Goal: Task Accomplishment & Management: Use online tool/utility

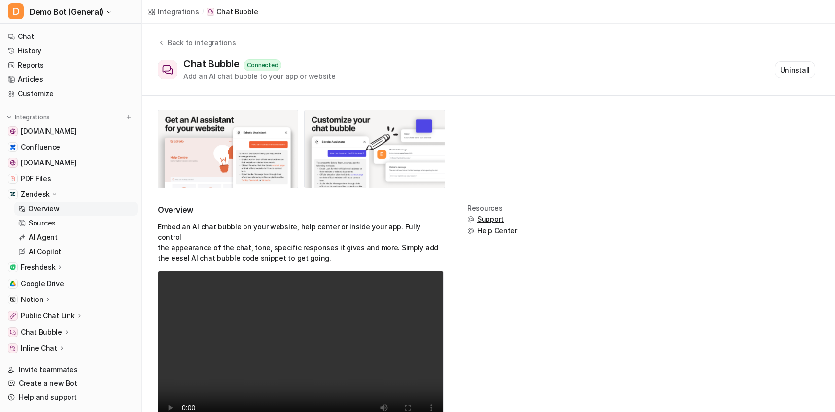
click at [53, 212] on p "Overview" at bounding box center [44, 209] width 32 height 10
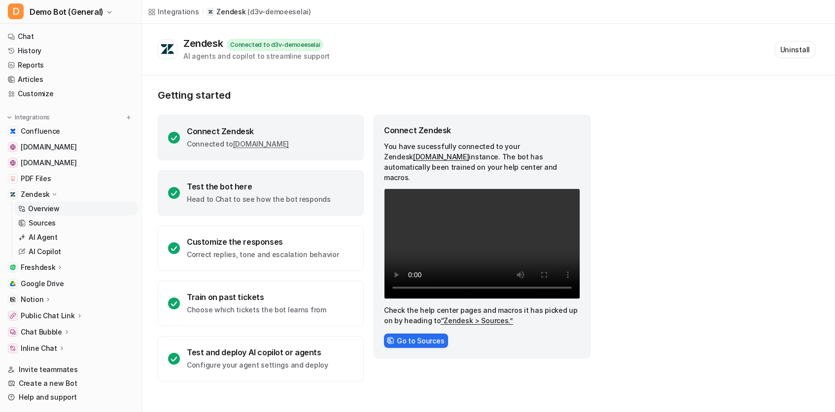
click at [276, 207] on div "Test the bot here Head to Chat to see how the bot responds" at bounding box center [261, 192] width 206 height 45
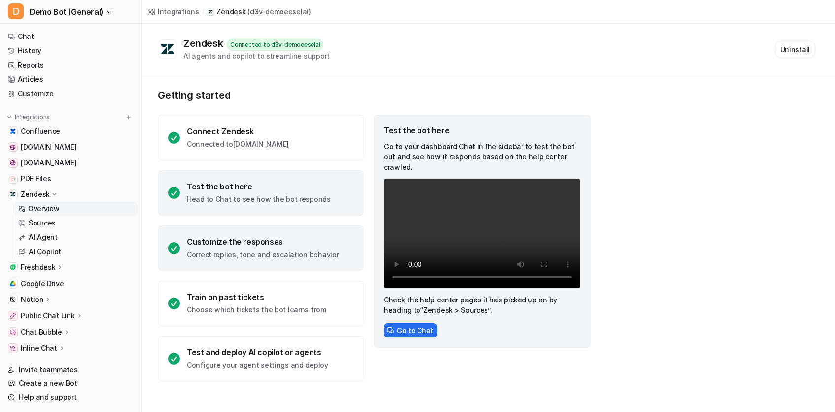
click at [292, 251] on p "Correct replies, tone and escalation behavior" at bounding box center [263, 254] width 152 height 10
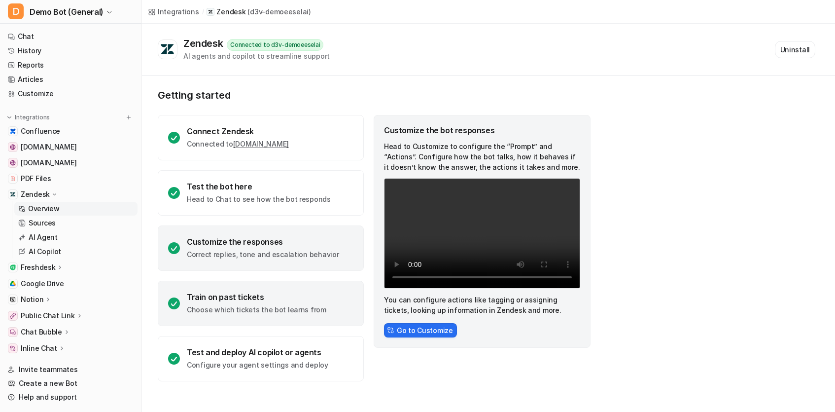
click at [293, 302] on div "Train on past tickets Choose which tickets the bot learns from" at bounding box center [257, 303] width 140 height 23
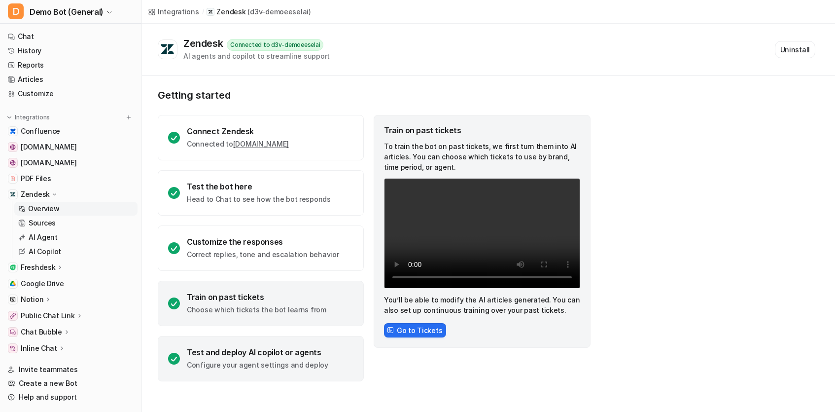
click at [303, 356] on div "Test and deploy AI copilot or agents" at bounding box center [257, 352] width 141 height 10
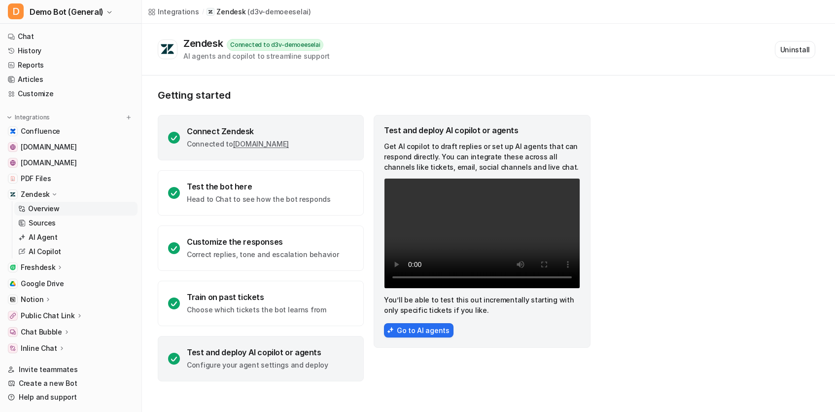
click at [289, 131] on div "Connect Zendesk" at bounding box center [238, 131] width 102 height 10
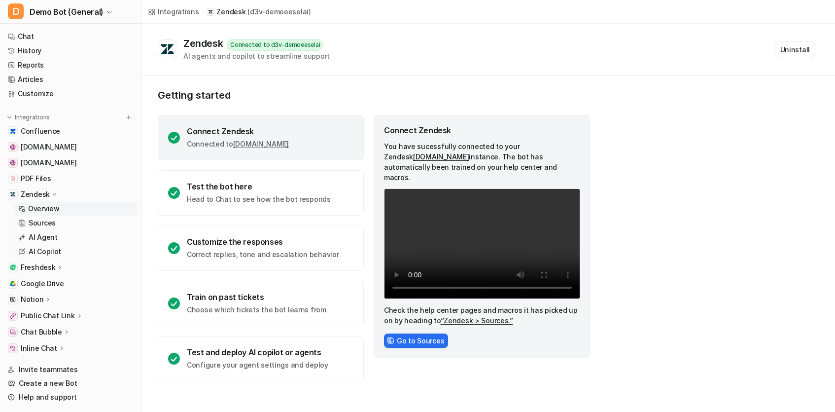
click at [506, 83] on div "Getting started Connect Zendesk Connected to [DOMAIN_NAME] Test the bot here He…" at bounding box center [488, 234] width 693 height 319
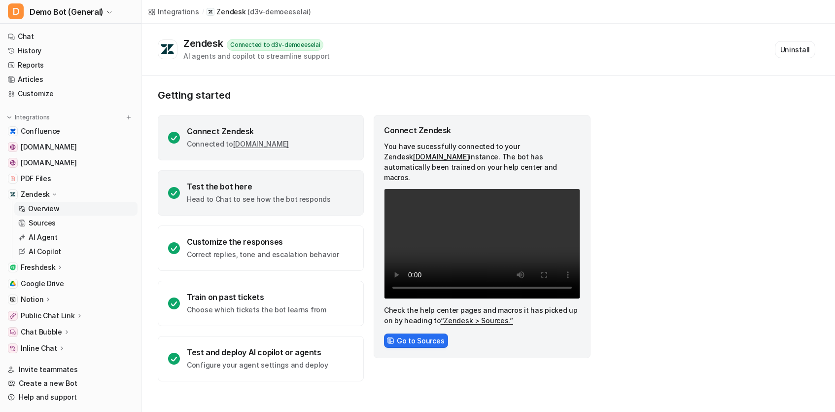
click at [233, 208] on div "Test the bot here Head to Chat to see how the bot responds" at bounding box center [261, 192] width 206 height 45
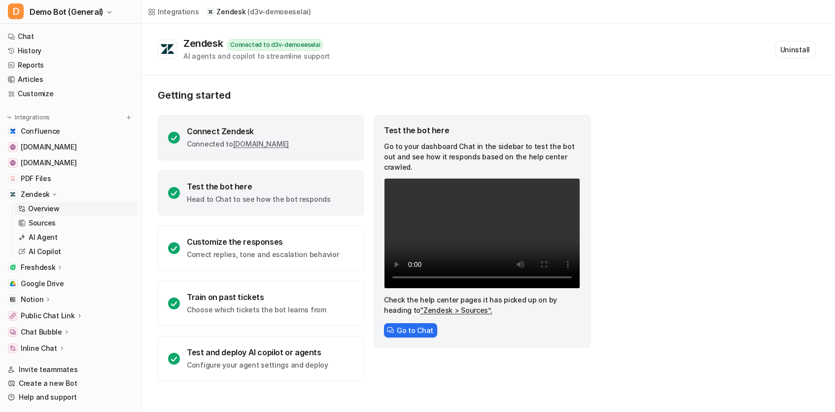
click at [222, 142] on p "Connected to [DOMAIN_NAME]" at bounding box center [238, 144] width 102 height 10
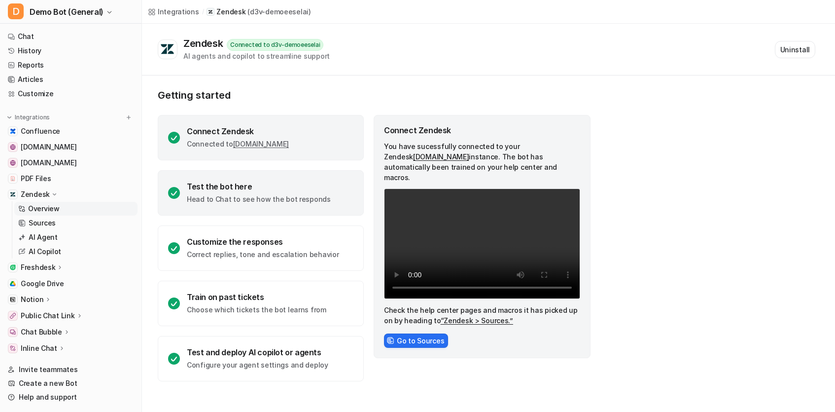
click at [252, 192] on div "Test the bot here Head to Chat to see how the bot responds" at bounding box center [259, 192] width 144 height 23
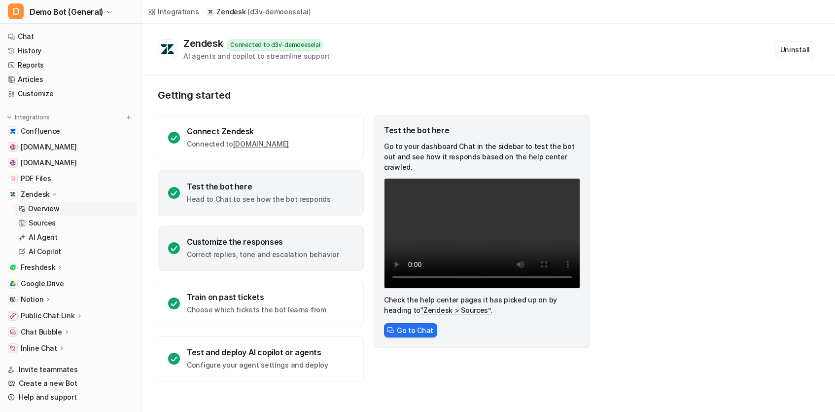
click at [286, 247] on div "Customize the responses Correct replies, tone and escalation behavior" at bounding box center [263, 248] width 152 height 23
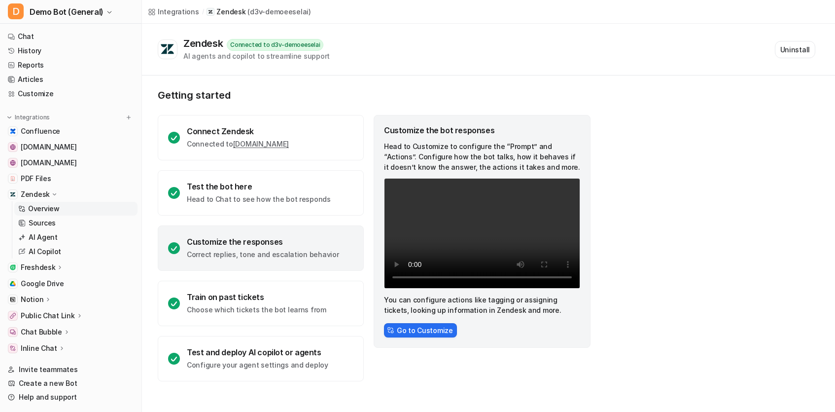
click at [691, 351] on div "Getting started Connect Zendesk Connected to [DOMAIN_NAME] Test the bot here He…" at bounding box center [488, 234] width 693 height 319
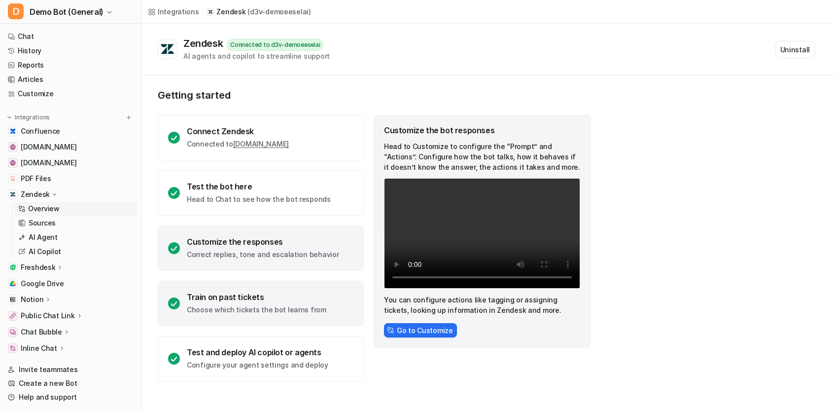
click at [279, 323] on div "Train on past tickets Choose which tickets the bot learns from" at bounding box center [261, 303] width 206 height 45
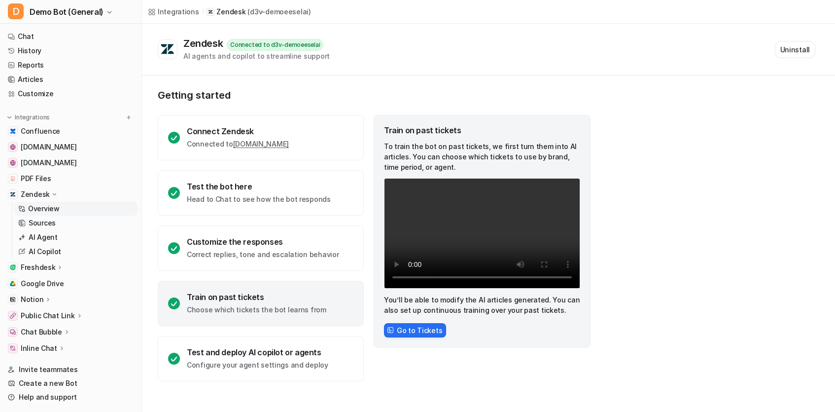
click at [615, 383] on div "Getting started Connect Zendesk Connected to [DOMAIN_NAME] Test the bot here He…" at bounding box center [488, 234] width 693 height 319
click at [208, 334] on div "Connect Zendesk Connected to [DOMAIN_NAME] Test the bot here Head to Chat to se…" at bounding box center [261, 248] width 206 height 266
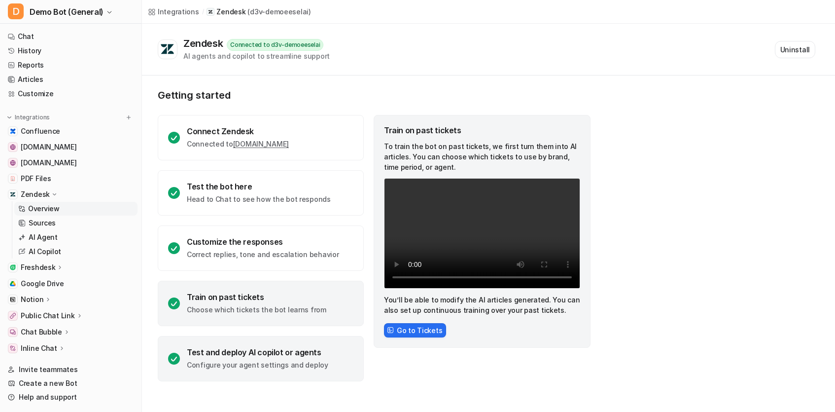
click at [226, 359] on div "Test and deploy AI copilot or agents Configure your agent settings and deploy" at bounding box center [257, 358] width 141 height 23
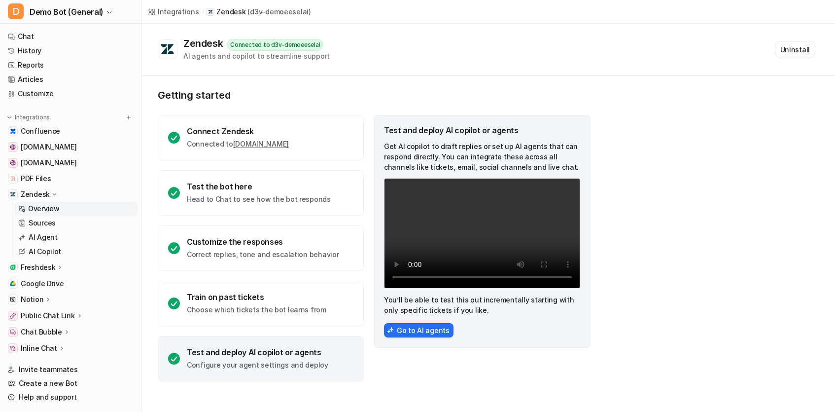
click at [452, 383] on div "Getting started Connect Zendesk Connected to [DOMAIN_NAME] Test the bot here He…" at bounding box center [488, 234] width 693 height 319
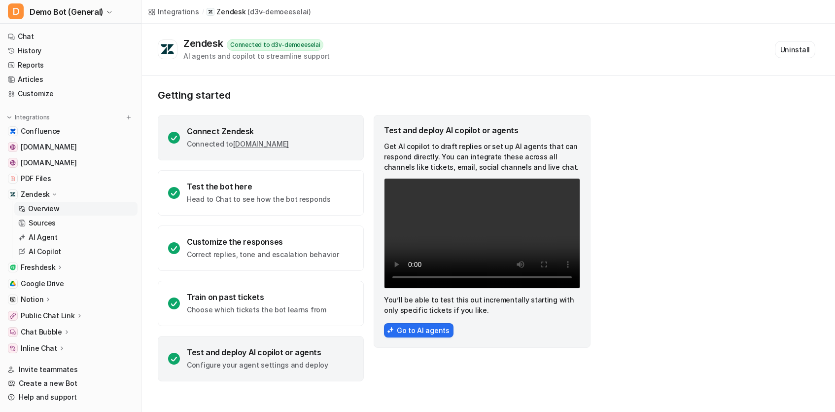
click at [268, 121] on div "Connect Zendesk Connected to [DOMAIN_NAME]" at bounding box center [261, 137] width 206 height 45
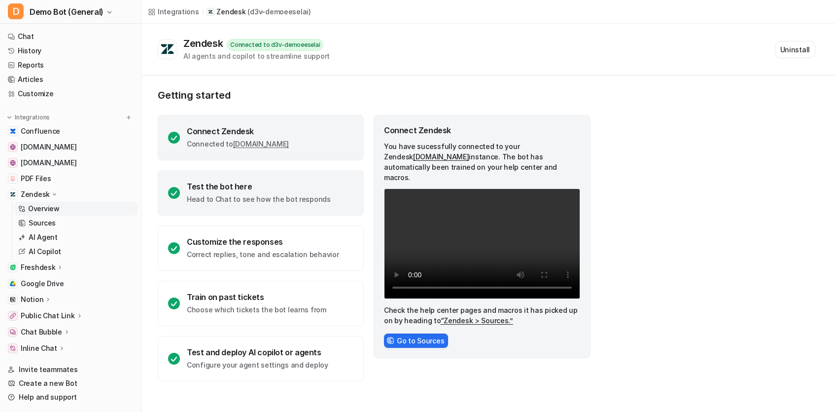
drag, startPoint x: 270, startPoint y: 193, endPoint x: 268, endPoint y: 184, distance: 8.6
click at [269, 185] on div "Test the bot here Head to Chat to see how the bot responds" at bounding box center [259, 192] width 144 height 23
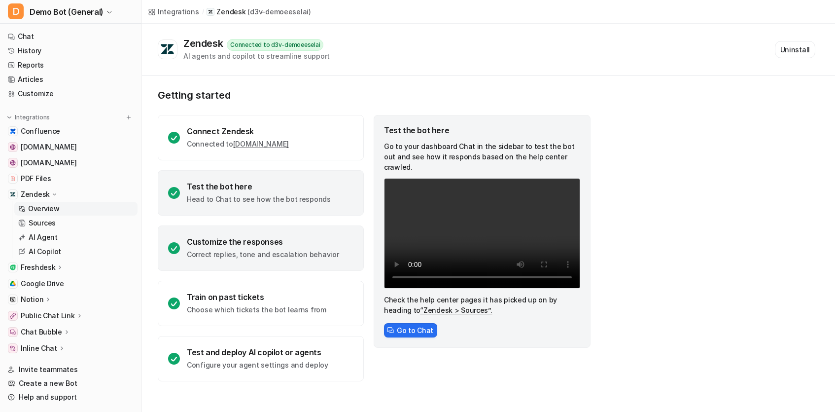
click at [236, 247] on div "Customize the responses Correct replies, tone and escalation behavior" at bounding box center [263, 248] width 152 height 23
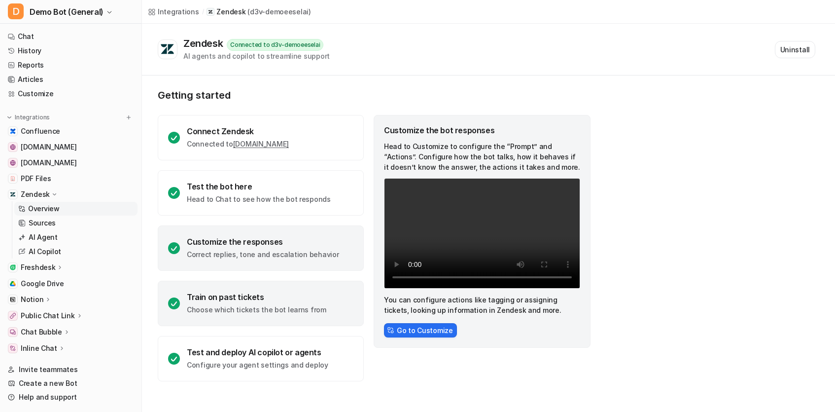
click at [298, 310] on p "Choose which tickets the bot learns from" at bounding box center [257, 310] width 140 height 10
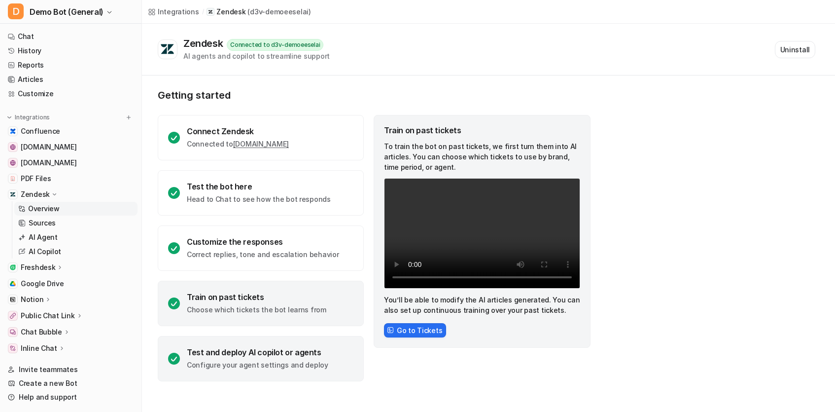
click at [271, 355] on div "Test and deploy AI copilot or agents" at bounding box center [257, 352] width 141 height 10
